Goal: Task Accomplishment & Management: Manage account settings

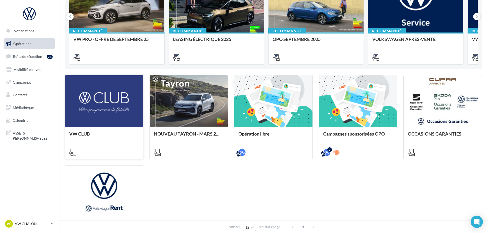
scroll to position [102, 0]
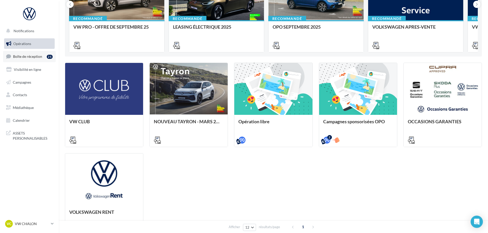
click at [25, 60] on link "Boîte de réception 21" at bounding box center [29, 56] width 53 height 11
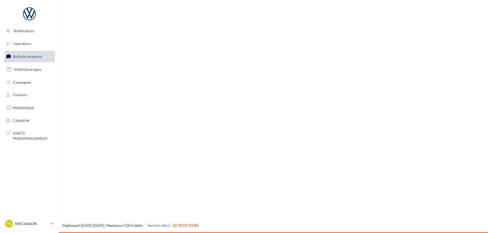
click at [50, 223] on link "VC VW CHALON vw-cha-dup" at bounding box center [29, 223] width 51 height 10
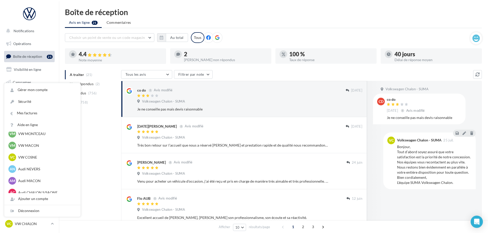
scroll to position [230, 0]
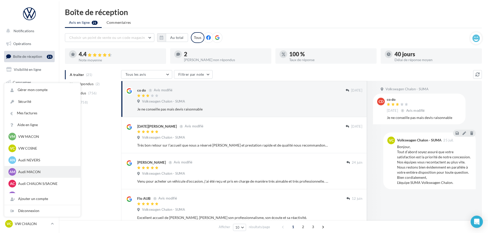
click at [32, 171] on p "Audi MACON" at bounding box center [46, 171] width 56 height 5
